Goal: Find specific page/section: Find specific page/section

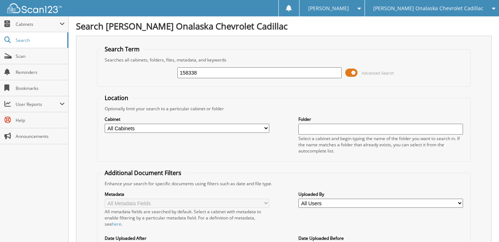
type input "158338"
click at [352, 71] on span at bounding box center [351, 72] width 12 height 11
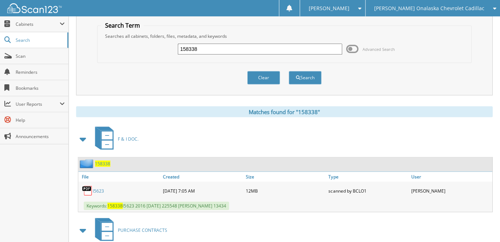
scroll to position [36, 0]
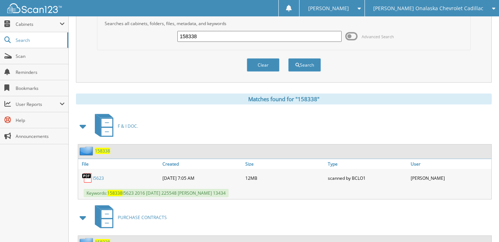
click at [98, 177] on link "l5623" at bounding box center [98, 178] width 11 height 6
drag, startPoint x: 202, startPoint y: 35, endPoint x: 151, endPoint y: 33, distance: 50.9
click at [151, 33] on div "158338 Advanced Search" at bounding box center [284, 37] width 366 height 20
type input "195349"
click at [288, 58] on button "Search" at bounding box center [304, 64] width 33 height 13
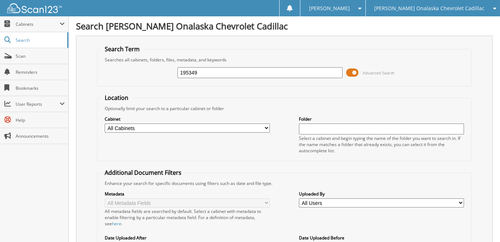
click at [352, 72] on span at bounding box center [352, 72] width 12 height 11
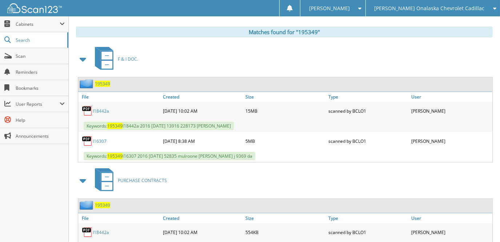
scroll to position [109, 0]
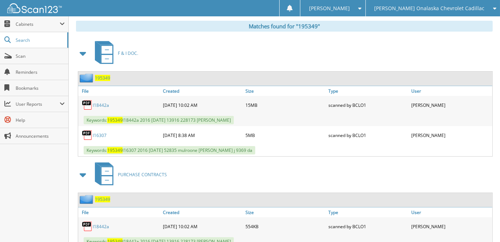
click at [105, 102] on link "l18442a" at bounding box center [101, 105] width 16 height 6
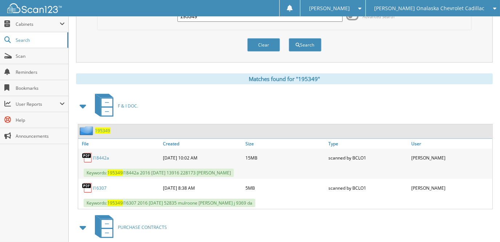
scroll to position [0, 0]
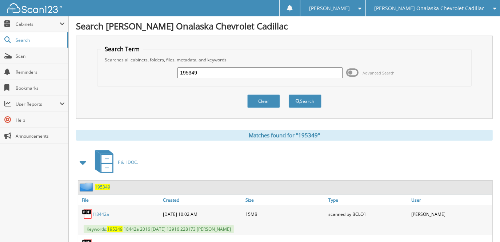
drag, startPoint x: 159, startPoint y: 67, endPoint x: 146, endPoint y: 67, distance: 12.4
click at [146, 67] on div "195349 Advanced Search" at bounding box center [284, 73] width 366 height 20
type input "272782"
click at [288, 94] on button "Search" at bounding box center [304, 100] width 33 height 13
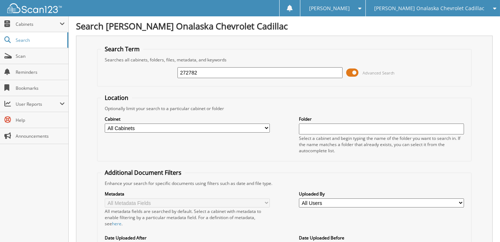
drag, startPoint x: 353, startPoint y: 71, endPoint x: 346, endPoint y: 74, distance: 7.5
click at [353, 71] on span at bounding box center [352, 72] width 12 height 11
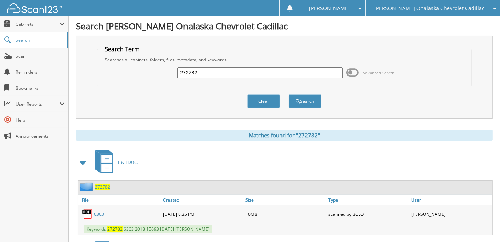
scroll to position [73, 0]
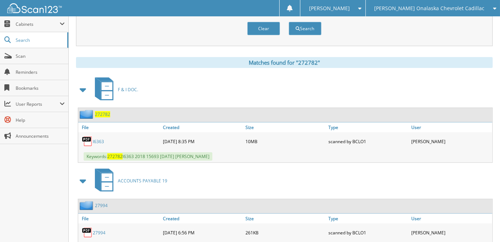
click at [102, 138] on link "l6363" at bounding box center [98, 141] width 11 height 6
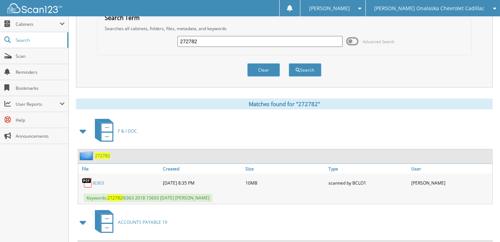
scroll to position [0, 0]
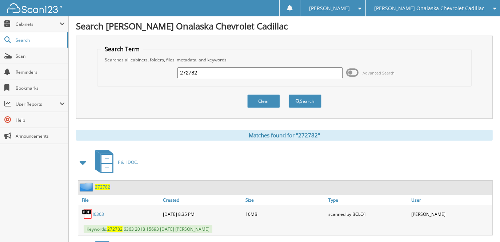
drag, startPoint x: 170, startPoint y: 71, endPoint x: 155, endPoint y: 71, distance: 14.5
click at [157, 71] on div "272782 Advanced Search" at bounding box center [284, 73] width 366 height 20
type input "213731"
click at [288, 94] on button "Search" at bounding box center [304, 100] width 33 height 13
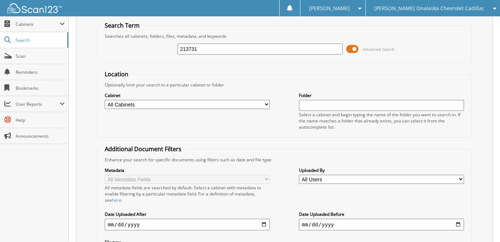
scroll to position [36, 0]
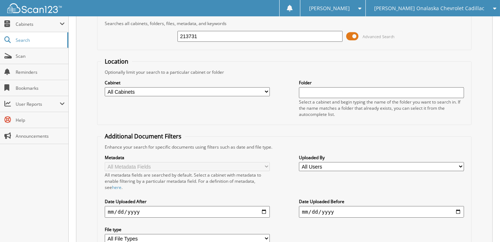
click at [354, 36] on span at bounding box center [352, 36] width 12 height 11
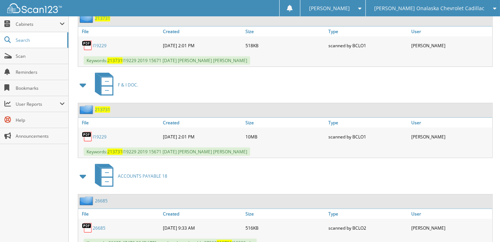
scroll to position [145, 0]
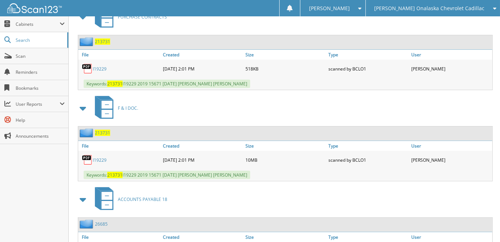
click at [102, 157] on link "l19229" at bounding box center [100, 160] width 14 height 6
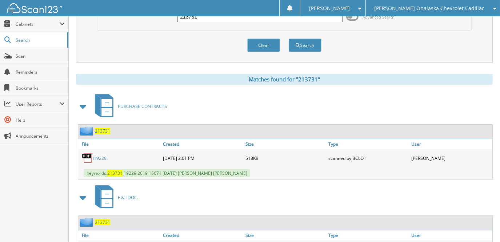
scroll to position [0, 0]
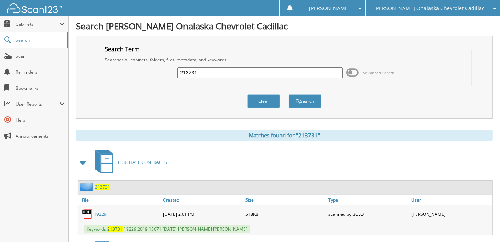
drag, startPoint x: 199, startPoint y: 73, endPoint x: 157, endPoint y: 69, distance: 42.3
click at [158, 69] on div "213731 Advanced Search" at bounding box center [284, 73] width 366 height 20
type input "206468"
click at [288, 94] on button "Search" at bounding box center [304, 100] width 33 height 13
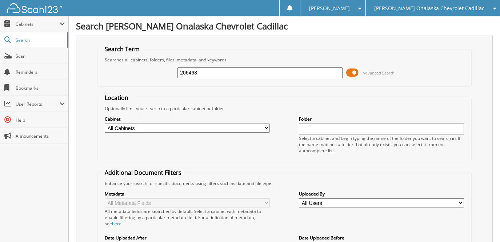
click at [353, 73] on span at bounding box center [352, 72] width 12 height 11
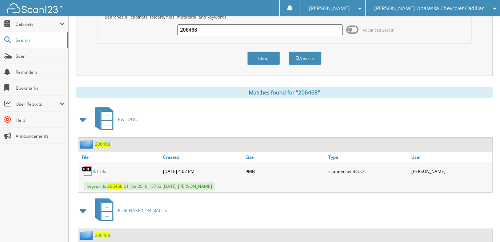
scroll to position [102, 0]
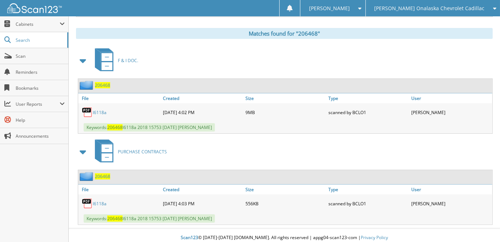
click at [98, 109] on link "l6118a" at bounding box center [100, 112] width 14 height 6
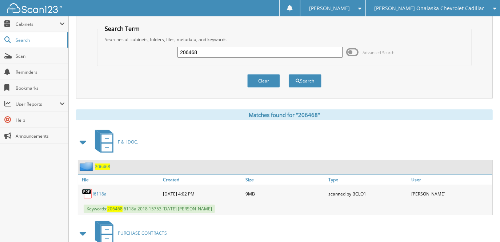
scroll to position [0, 0]
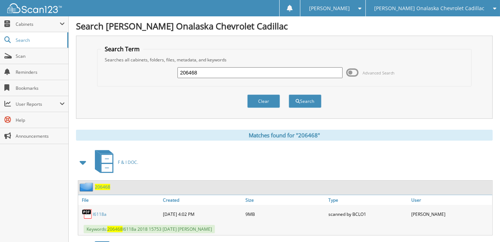
drag, startPoint x: 174, startPoint y: 69, endPoint x: 140, endPoint y: 71, distance: 33.8
click at [144, 70] on div "206468 Advanced Search" at bounding box center [284, 73] width 366 height 20
type input "273094"
click at [288, 94] on button "Search" at bounding box center [304, 100] width 33 height 13
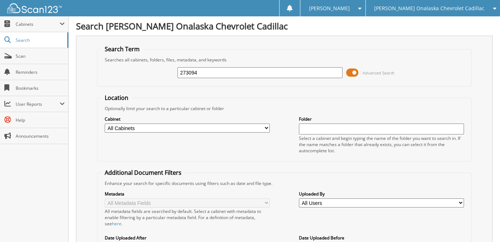
click at [355, 73] on span at bounding box center [352, 72] width 12 height 11
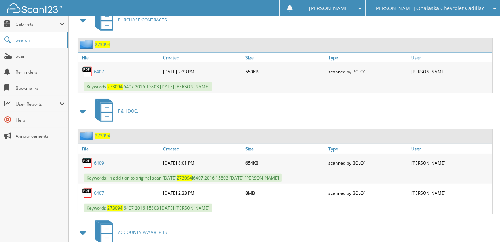
scroll to position [182, 0]
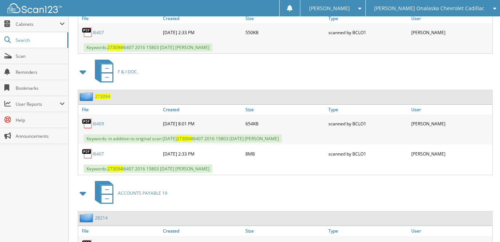
click at [97, 151] on link "l6407" at bounding box center [98, 154] width 11 height 6
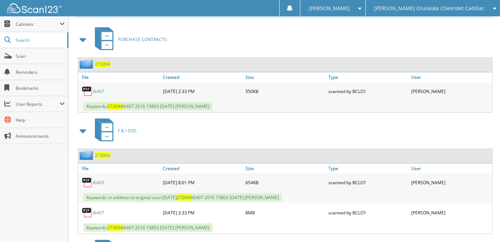
scroll to position [0, 0]
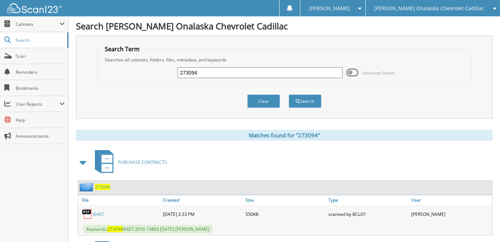
drag, startPoint x: 195, startPoint y: 72, endPoint x: 157, endPoint y: 73, distance: 37.8
click at [158, 73] on div "273094 Advanced Search" at bounding box center [284, 73] width 366 height 20
type input "299508"
click at [288, 94] on button "Search" at bounding box center [304, 100] width 33 height 13
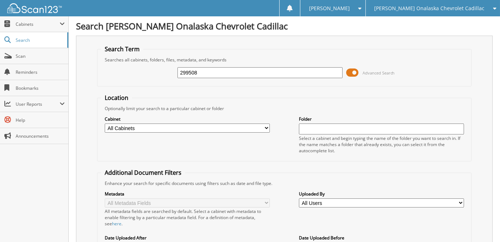
click at [355, 73] on span at bounding box center [352, 72] width 12 height 11
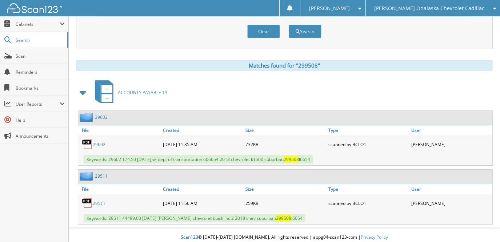
scroll to position [70, 0]
click at [88, 93] on span at bounding box center [83, 92] width 15 height 17
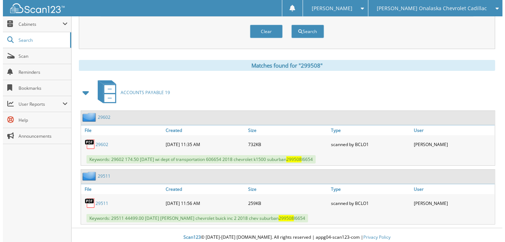
scroll to position [0, 0]
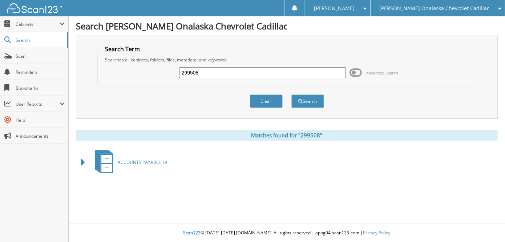
drag, startPoint x: 201, startPoint y: 70, endPoint x: 139, endPoint y: 68, distance: 61.4
click at [141, 68] on div "299508 Advanced Search" at bounding box center [286, 73] width 371 height 20
type input "299508"
click at [291, 94] on button "Search" at bounding box center [307, 100] width 33 height 13
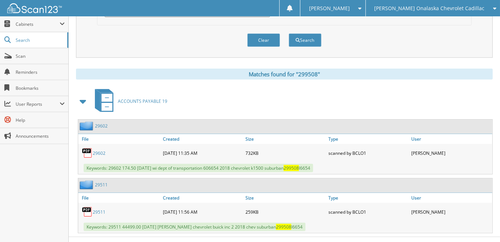
scroll to position [266, 0]
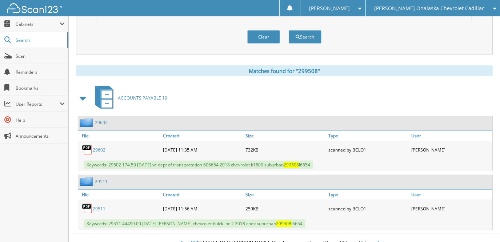
click at [102, 206] on link "29511" at bounding box center [99, 209] width 13 height 6
click at [102, 147] on link "29602" at bounding box center [99, 150] width 13 height 6
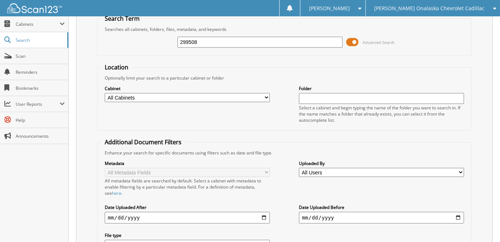
scroll to position [11, 0]
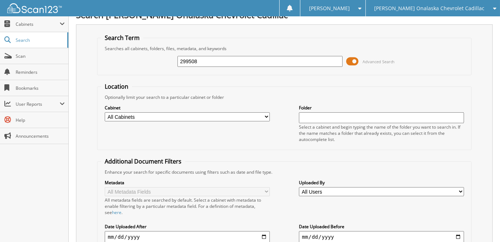
drag, startPoint x: 202, startPoint y: 57, endPoint x: 129, endPoint y: 56, distance: 72.7
click at [129, 56] on div "299508 Advanced Search" at bounding box center [284, 62] width 366 height 20
type input "hill"
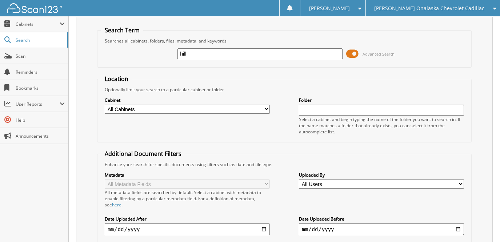
scroll to position [36, 0]
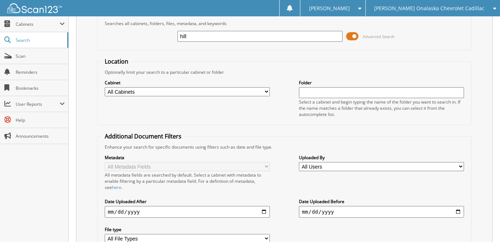
click at [358, 34] on span "Advanced Search" at bounding box center [370, 36] width 49 height 11
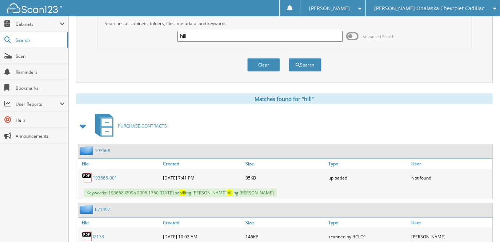
click at [81, 124] on span at bounding box center [83, 126] width 10 height 13
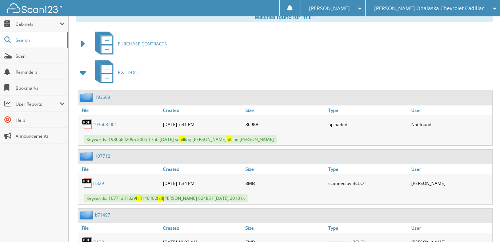
scroll to position [0, 0]
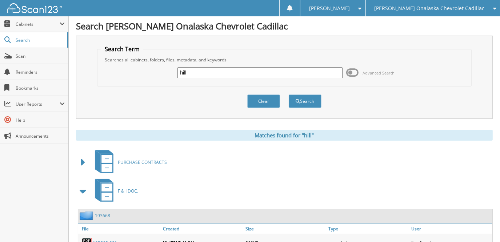
drag, startPoint x: 195, startPoint y: 74, endPoint x: 134, endPoint y: 69, distance: 61.6
click at [134, 69] on div "hill Advanced Search" at bounding box center [284, 73] width 366 height 20
type input "l6654"
click at [288, 94] on button "Search" at bounding box center [304, 100] width 33 height 13
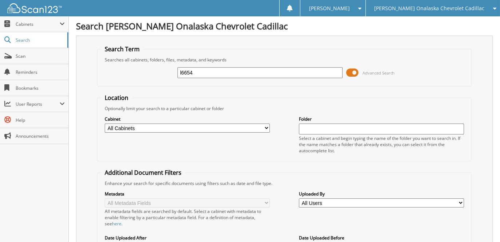
click at [354, 71] on span at bounding box center [352, 72] width 12 height 11
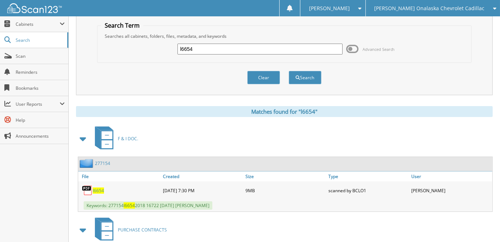
scroll to position [36, 0]
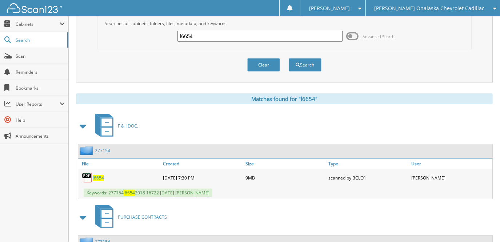
click at [96, 175] on span "l6654" at bounding box center [98, 178] width 11 height 6
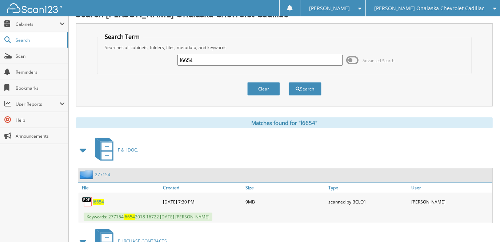
scroll to position [0, 0]
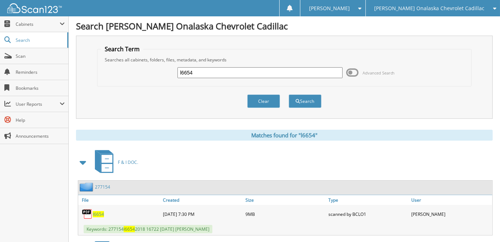
drag, startPoint x: 194, startPoint y: 68, endPoint x: 128, endPoint y: 76, distance: 66.5
click at [129, 76] on div "l6654 Advanced Search" at bounding box center [284, 73] width 366 height 20
type input "595115"
click at [288, 94] on button "Search" at bounding box center [304, 100] width 33 height 13
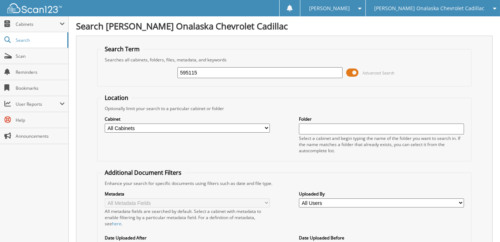
click at [353, 74] on span at bounding box center [352, 72] width 12 height 11
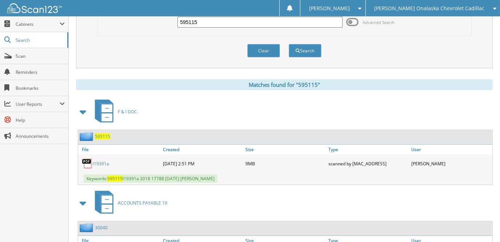
scroll to position [145, 0]
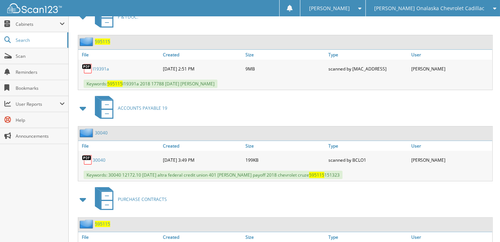
click at [104, 66] on link "l19391a" at bounding box center [101, 69] width 16 height 6
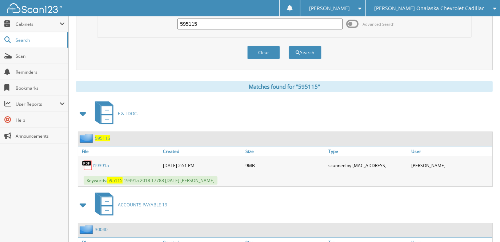
scroll to position [0, 0]
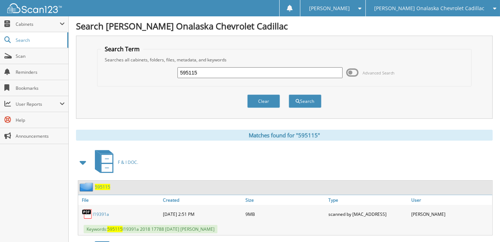
drag, startPoint x: 199, startPoint y: 74, endPoint x: 147, endPoint y: 66, distance: 52.6
click at [147, 66] on div "595115 Advanced Search" at bounding box center [284, 73] width 366 height 20
type input "639164"
click at [288, 94] on button "Search" at bounding box center [304, 100] width 33 height 13
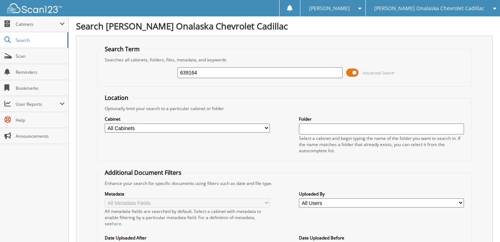
click at [352, 67] on span at bounding box center [352, 72] width 12 height 11
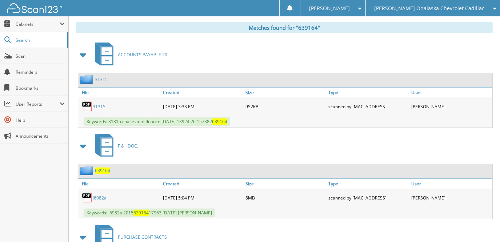
scroll to position [109, 0]
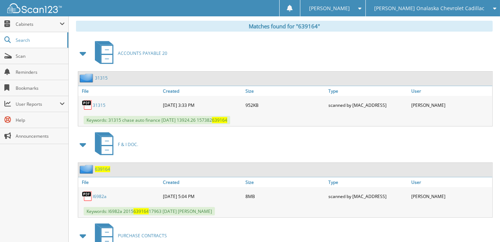
click at [99, 193] on link "l6982a" at bounding box center [100, 196] width 14 height 6
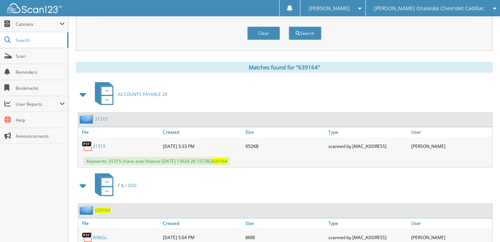
scroll to position [0, 0]
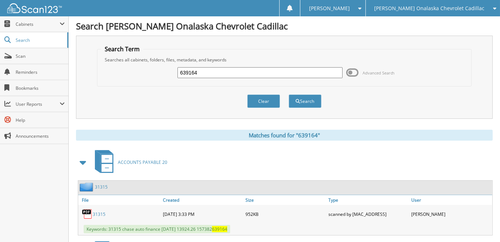
drag, startPoint x: 198, startPoint y: 69, endPoint x: 163, endPoint y: 78, distance: 35.9
click at [156, 74] on div "639164 Advanced Search" at bounding box center [284, 73] width 366 height 20
type input "141637"
click at [288, 94] on button "Search" at bounding box center [304, 100] width 33 height 13
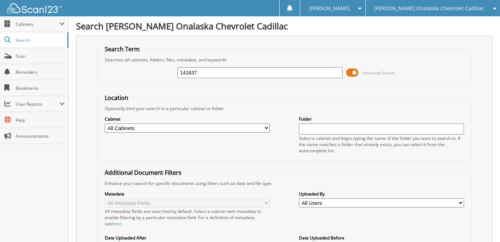
click at [353, 72] on span at bounding box center [352, 72] width 12 height 11
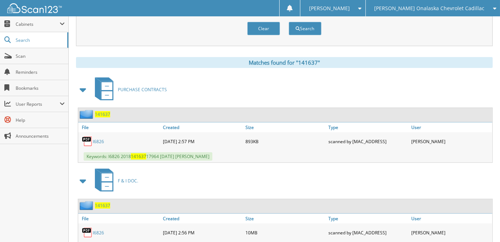
scroll to position [182, 0]
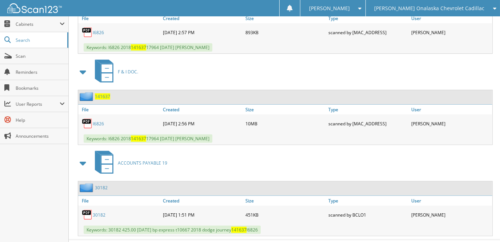
click at [96, 121] on link "l6826" at bounding box center [98, 124] width 11 height 6
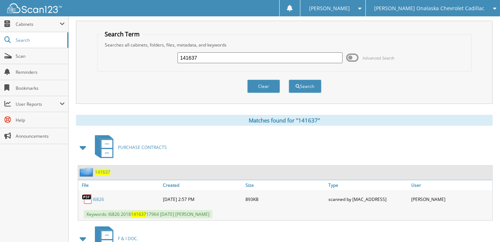
scroll to position [0, 0]
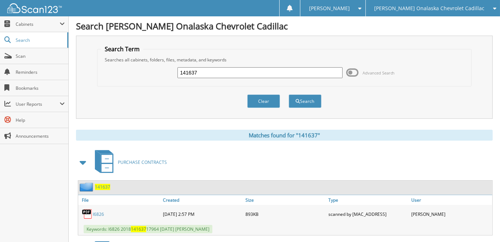
drag, startPoint x: 176, startPoint y: 66, endPoint x: 153, endPoint y: 68, distance: 23.3
click at [153, 68] on div "141637 Advanced Search" at bounding box center [284, 73] width 366 height 20
drag, startPoint x: 202, startPoint y: 70, endPoint x: 147, endPoint y: 68, distance: 54.9
click at [147, 68] on div "141637 Advanced Search" at bounding box center [284, 73] width 366 height 20
type input "156348"
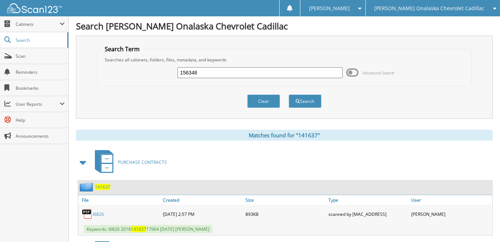
click at [288, 94] on button "Search" at bounding box center [304, 100] width 33 height 13
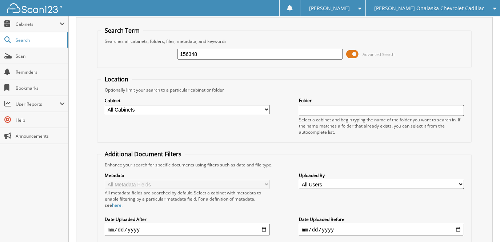
scroll to position [36, 0]
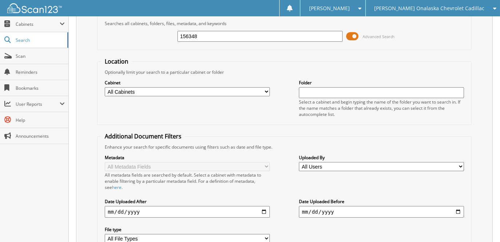
click at [357, 35] on span at bounding box center [352, 36] width 12 height 11
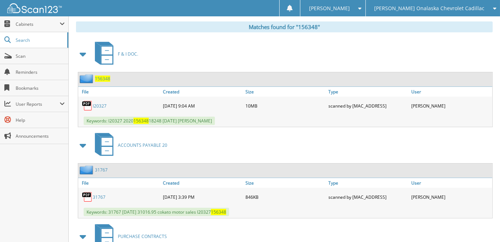
scroll to position [109, 0]
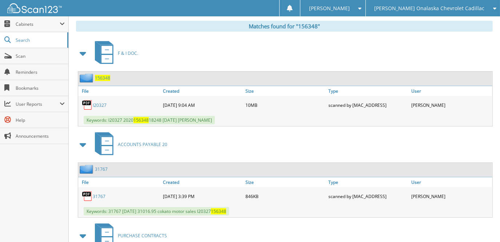
click at [100, 103] on link "l20327" at bounding box center [100, 105] width 14 height 6
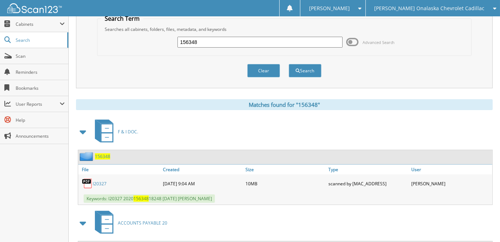
scroll to position [0, 0]
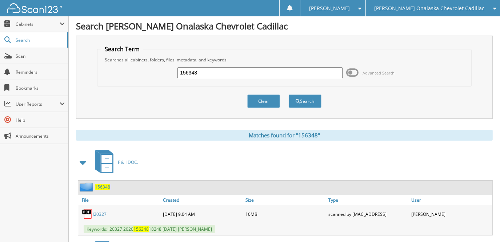
drag, startPoint x: 164, startPoint y: 67, endPoint x: 143, endPoint y: 69, distance: 21.1
click at [144, 69] on div "156348 Advanced Search" at bounding box center [284, 73] width 366 height 20
type input "178524"
click at [288, 94] on button "Search" at bounding box center [304, 100] width 33 height 13
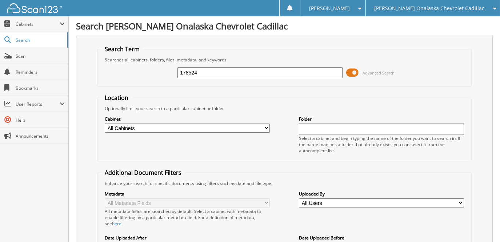
click at [353, 73] on span at bounding box center [352, 72] width 12 height 11
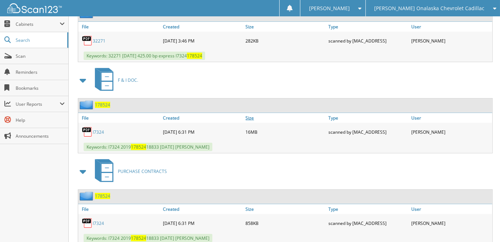
scroll to position [182, 0]
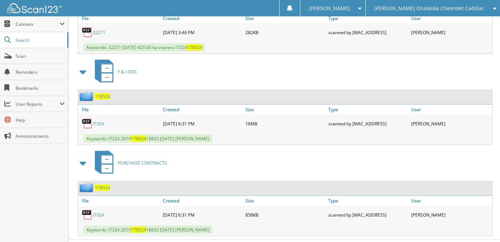
click at [94, 122] on link "l7324" at bounding box center [98, 124] width 11 height 6
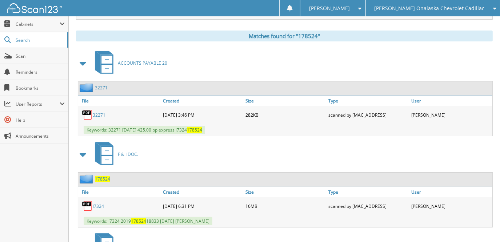
scroll to position [0, 0]
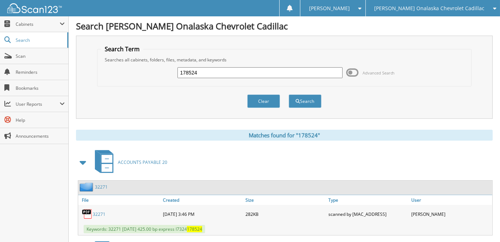
drag, startPoint x: 201, startPoint y: 74, endPoint x: 147, endPoint y: 76, distance: 54.2
click at [148, 76] on div "178524 Advanced Search" at bounding box center [284, 73] width 366 height 20
type input "232616"
click at [288, 94] on button "Search" at bounding box center [304, 100] width 33 height 13
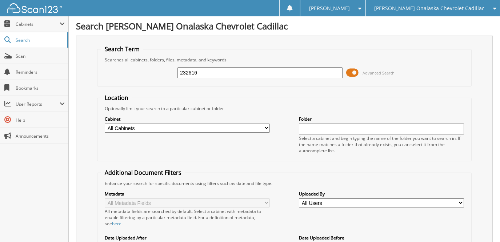
click at [355, 76] on span at bounding box center [352, 72] width 12 height 11
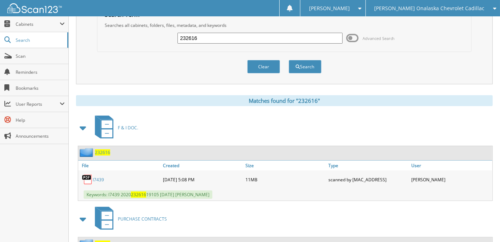
scroll to position [36, 0]
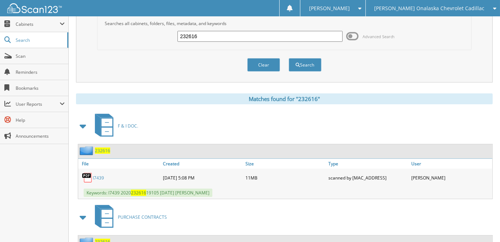
click at [97, 175] on link "l7439" at bounding box center [98, 178] width 11 height 6
drag, startPoint x: 167, startPoint y: 30, endPoint x: 145, endPoint y: 27, distance: 22.3
click at [147, 28] on div "232616 Advanced Search" at bounding box center [284, 37] width 366 height 20
type input "202305"
click at [288, 58] on button "Search" at bounding box center [304, 64] width 33 height 13
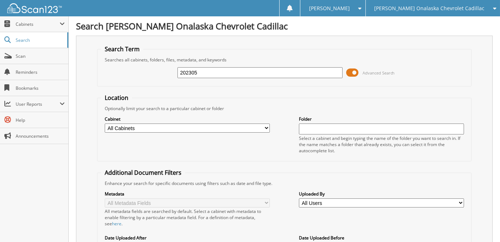
click at [354, 72] on span at bounding box center [352, 72] width 12 height 11
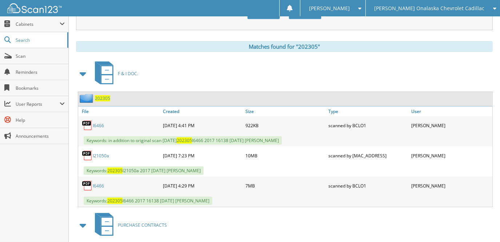
scroll to position [109, 0]
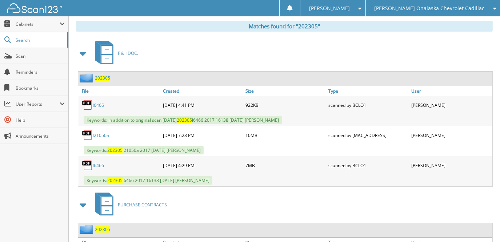
click at [102, 133] on link "l21050a" at bounding box center [101, 135] width 16 height 6
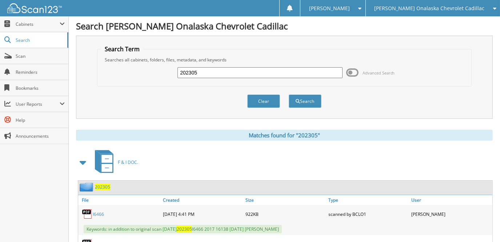
drag, startPoint x: 201, startPoint y: 68, endPoint x: 142, endPoint y: 65, distance: 58.2
click at [142, 65] on div "202305 Advanced Search" at bounding box center [284, 73] width 366 height 20
type input "207610"
click at [288, 94] on button "Search" at bounding box center [304, 100] width 33 height 13
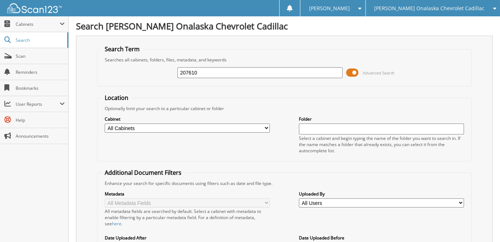
click at [351, 73] on span at bounding box center [352, 72] width 12 height 11
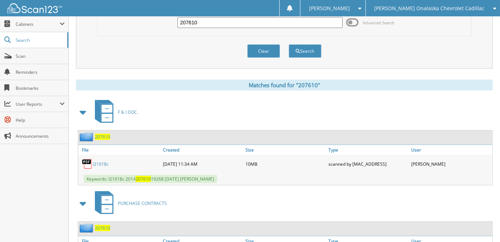
scroll to position [102, 0]
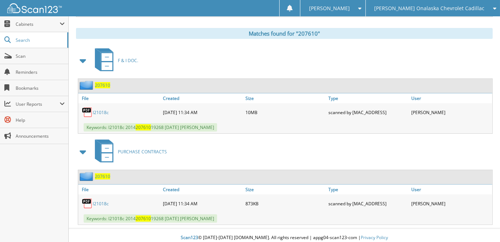
click at [105, 109] on link "l21018c" at bounding box center [101, 112] width 16 height 6
